Goal: Task Accomplishment & Management: Manage account settings

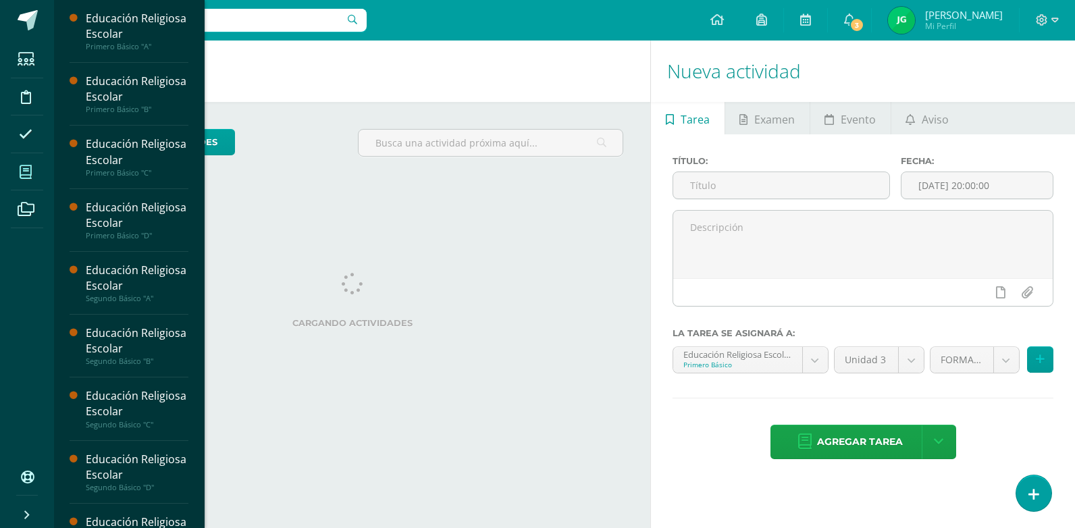
click at [28, 174] on icon at bounding box center [26, 172] width 12 height 14
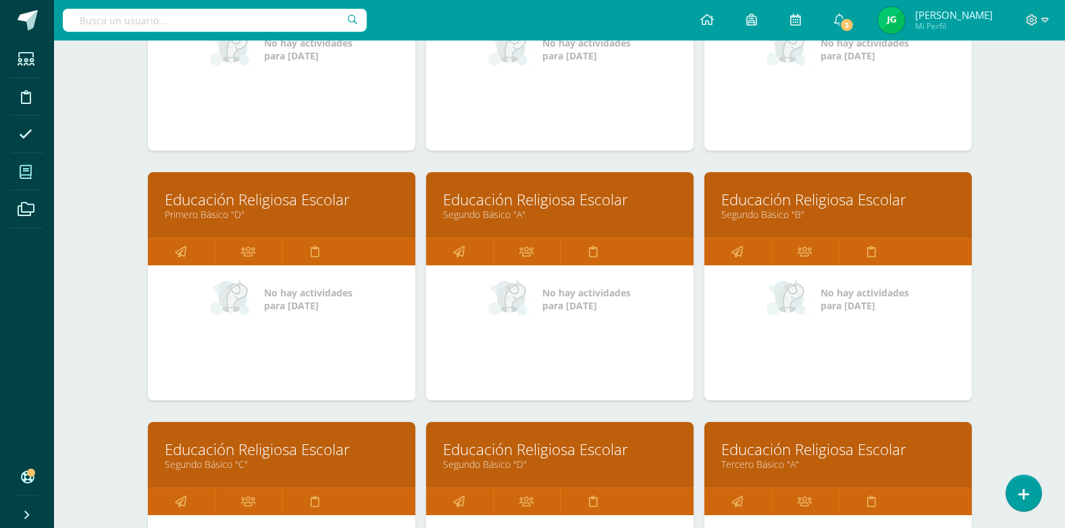
scroll to position [338, 0]
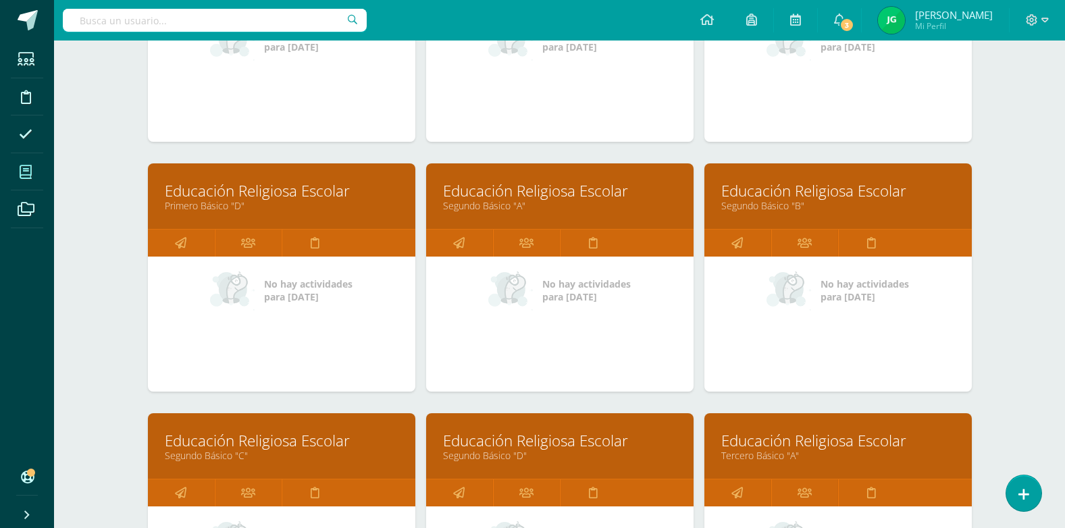
click at [546, 442] on link "Educación Religiosa Escolar" at bounding box center [560, 440] width 234 height 21
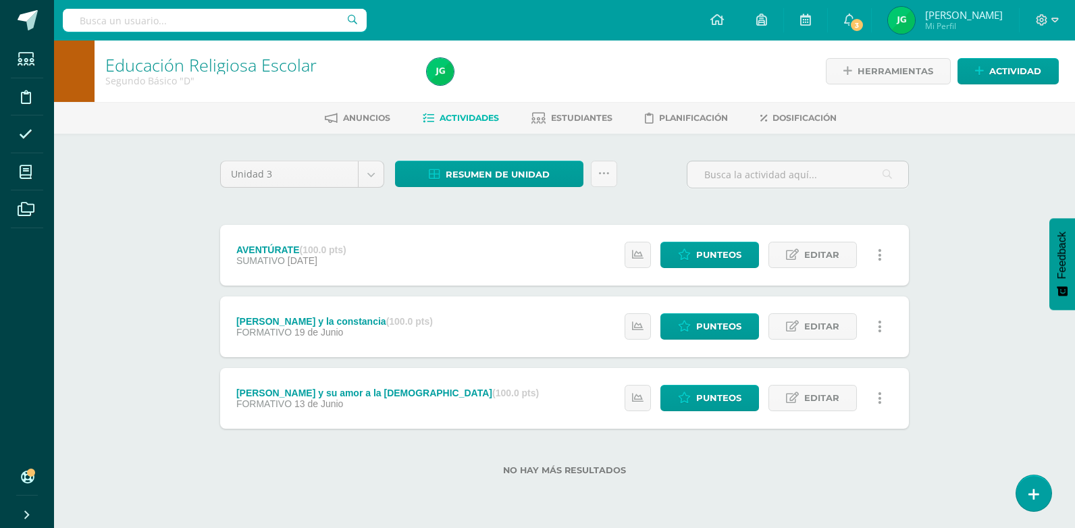
click at [481, 120] on span "Actividades" at bounding box center [469, 118] width 59 height 10
click at [571, 120] on span "Estudiantes" at bounding box center [581, 118] width 61 height 10
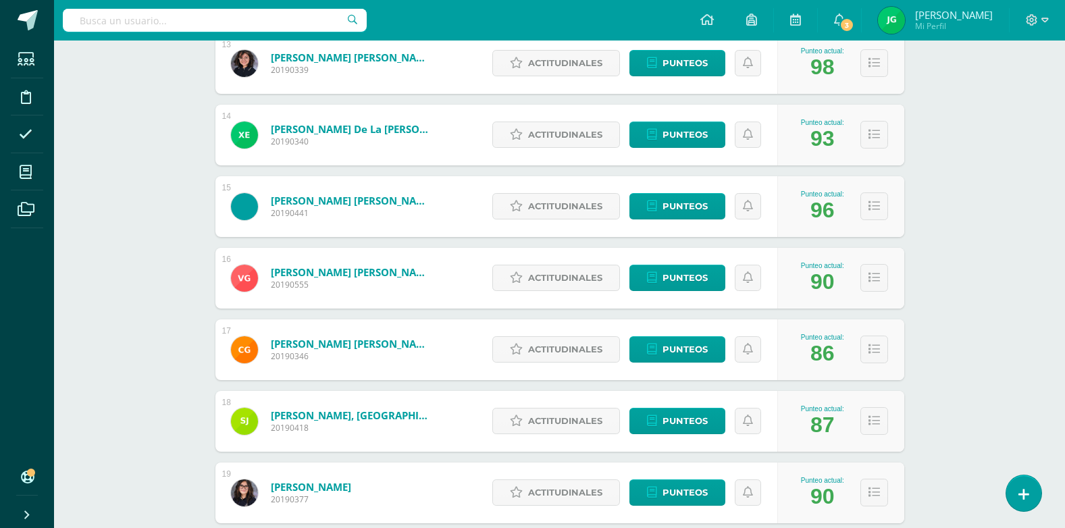
scroll to position [1096, 0]
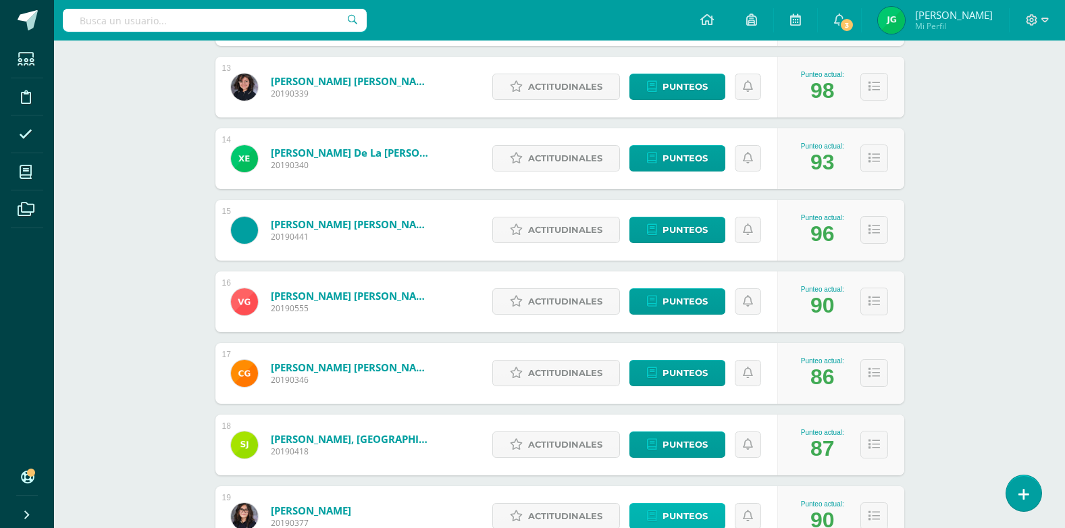
click at [692, 513] on span "Punteos" at bounding box center [684, 516] width 45 height 25
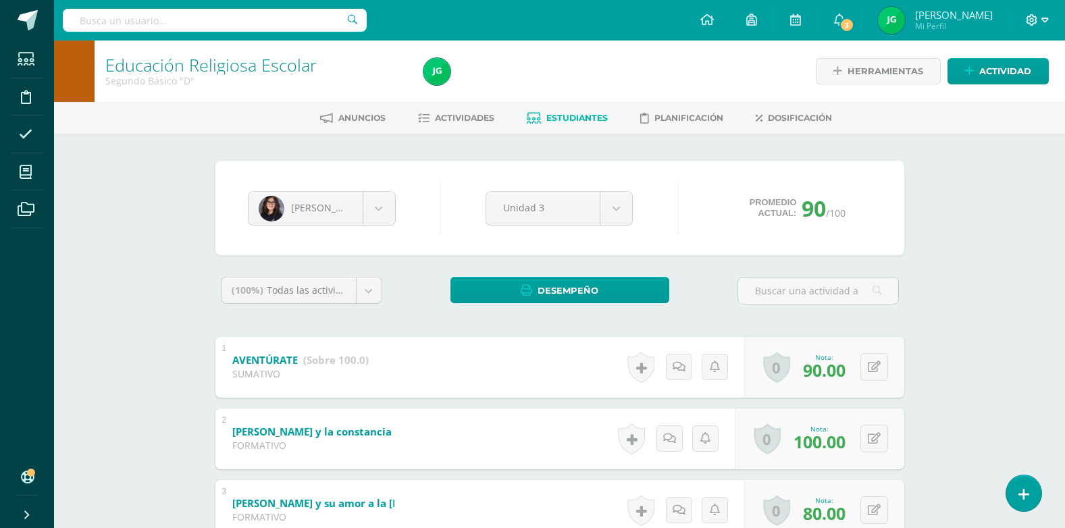
click at [1044, 18] on icon at bounding box center [1044, 20] width 7 height 5
click at [1002, 93] on span "Cerrar sesión" at bounding box center [1002, 92] width 61 height 13
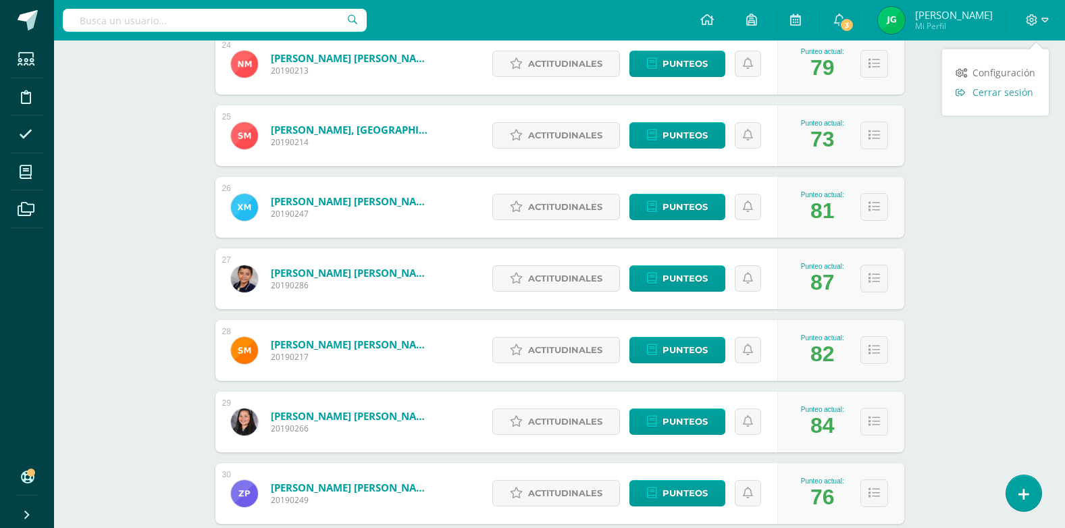
scroll to position [1906, 0]
click at [1028, 90] on span "Cerrar sesión" at bounding box center [1002, 92] width 61 height 13
